Goal: Navigation & Orientation: Go to known website

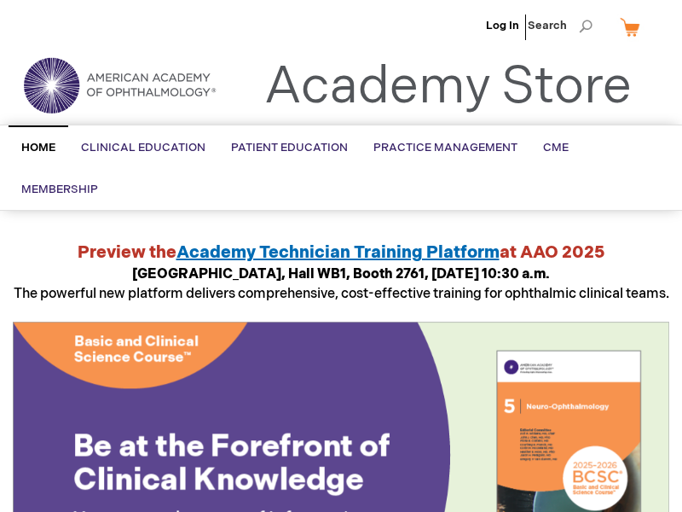
click at [9, 9] on ul "Log In Search" at bounding box center [341, 30] width 682 height 60
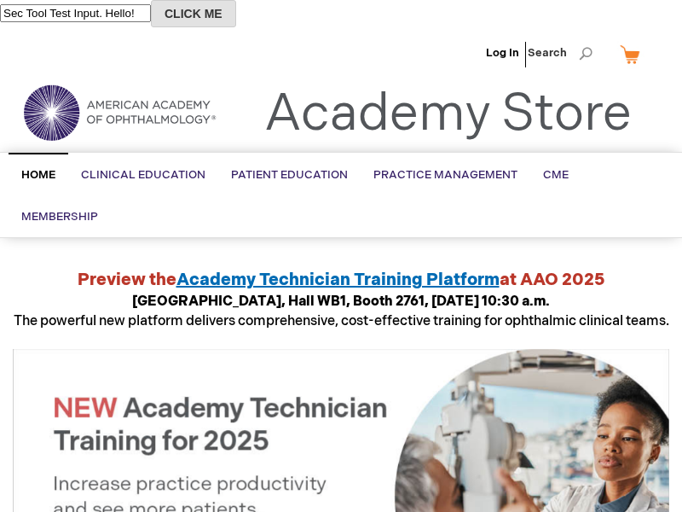
click at [217, 14] on button "CLICK ME" at bounding box center [193, 13] width 85 height 27
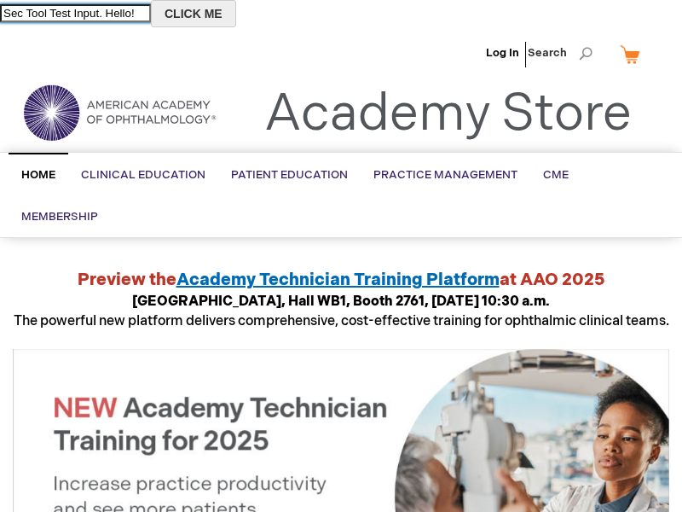
click at [88, 12] on input "Sec Tool Test Input. Hello!" at bounding box center [75, 13] width 151 height 18
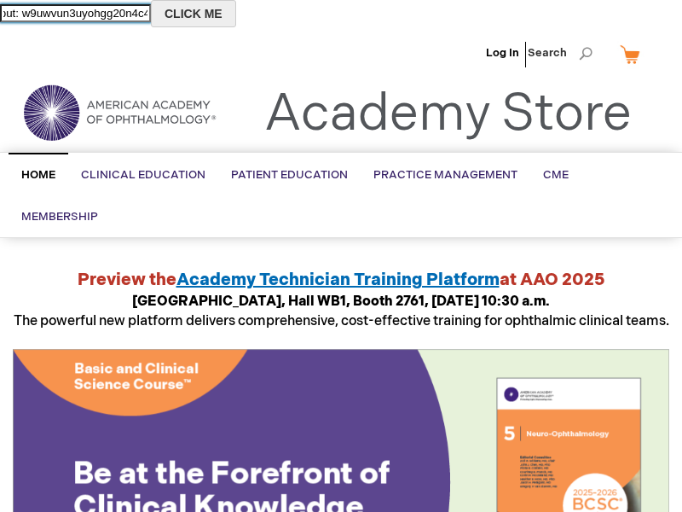
type input "New input: w9uwvun3uyohgg20n4c4ih"
